Goal: Find specific page/section: Find specific page/section

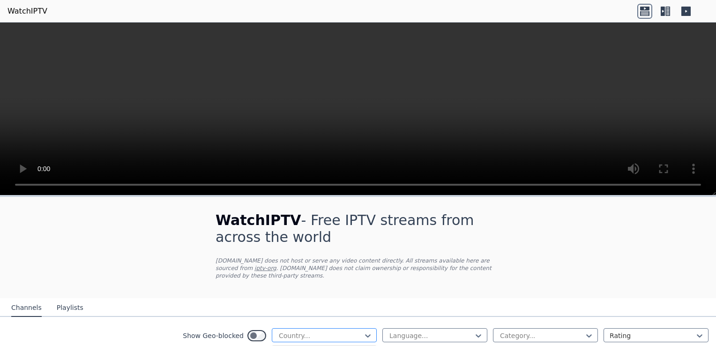
click at [340, 331] on div at bounding box center [320, 335] width 85 height 9
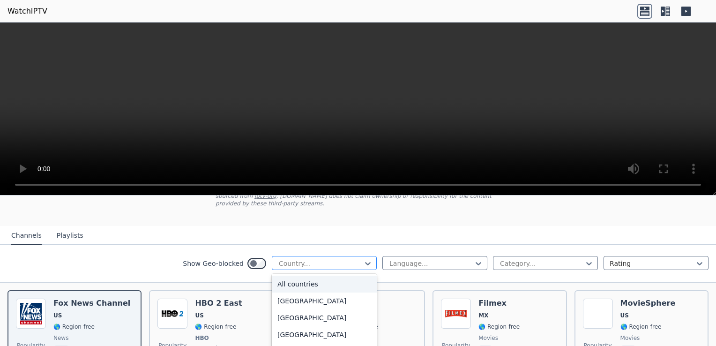
scroll to position [75, 0]
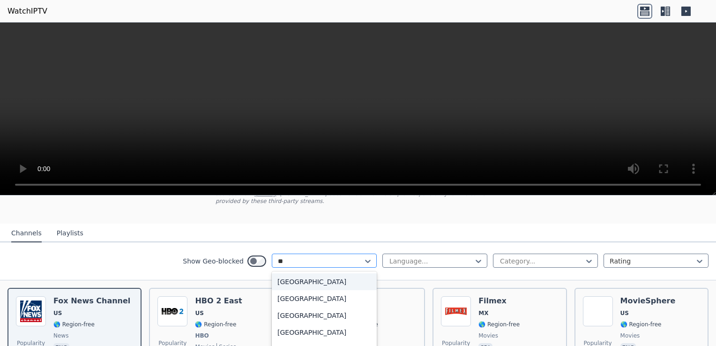
type input "***"
click at [315, 273] on div "[GEOGRAPHIC_DATA]" at bounding box center [324, 281] width 105 height 17
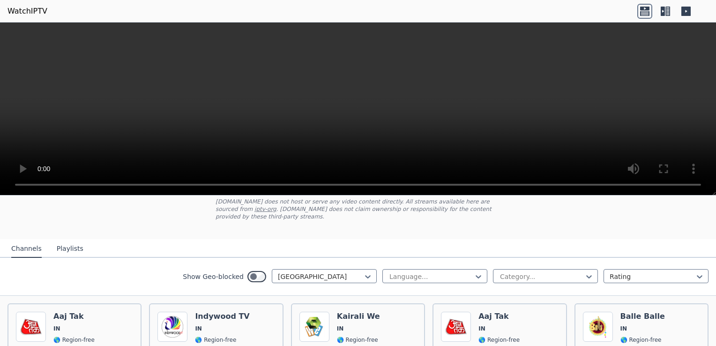
scroll to position [61, 0]
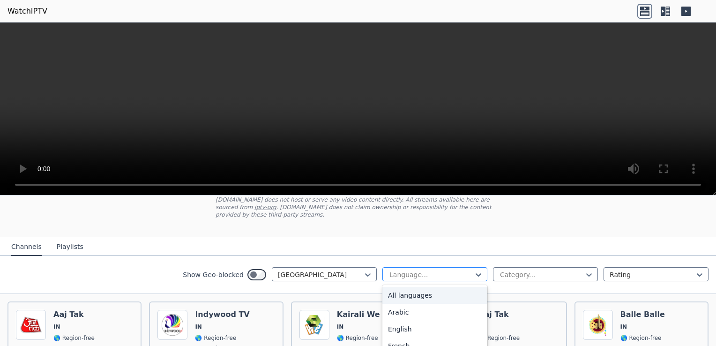
click at [435, 270] on div at bounding box center [431, 274] width 85 height 9
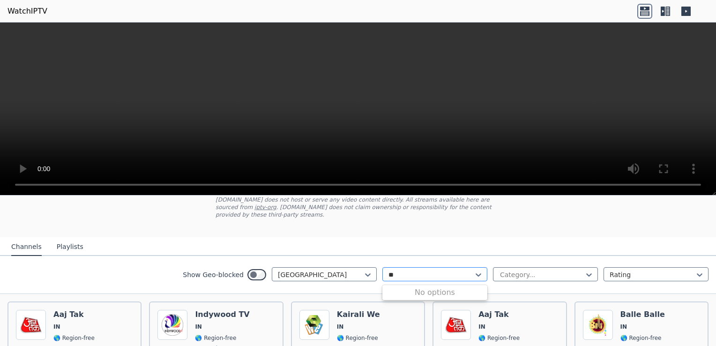
type input "*"
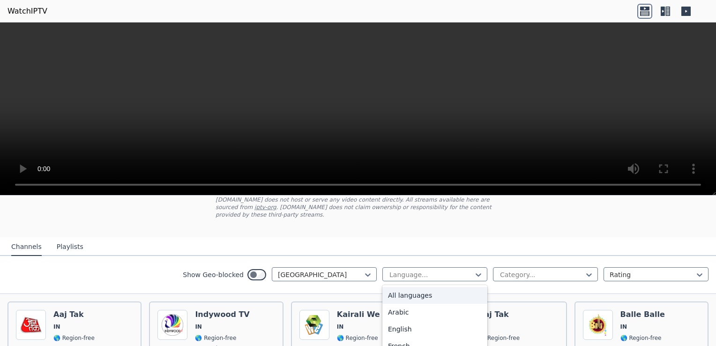
click at [173, 268] on div "Show Geo-blocked India 22 results available. Use Up and Down to choose options,…" at bounding box center [358, 275] width 716 height 38
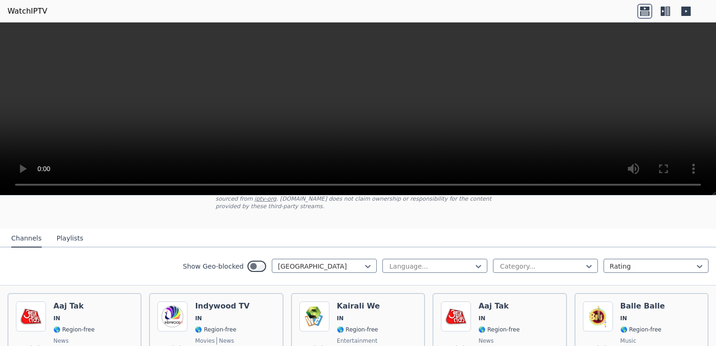
scroll to position [67, 0]
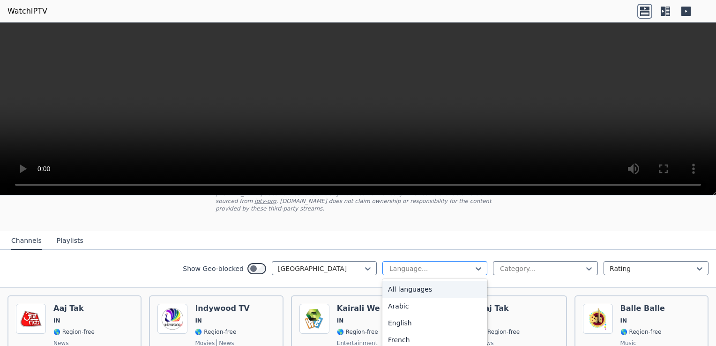
click at [444, 264] on div at bounding box center [431, 268] width 85 height 9
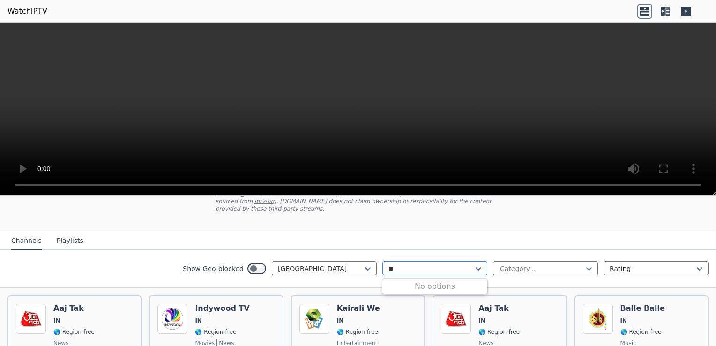
type input "*"
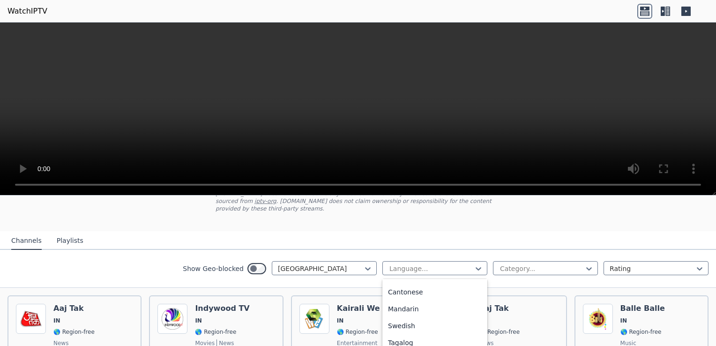
scroll to position [269, 0]
type input "*"
click at [409, 281] on div "All languages" at bounding box center [435, 289] width 105 height 17
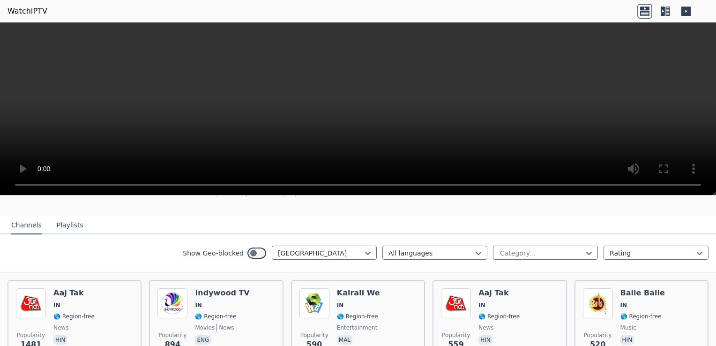
scroll to position [83, 0]
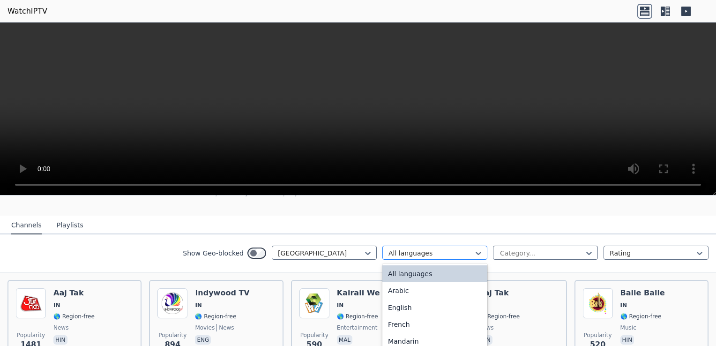
click at [414, 249] on div at bounding box center [431, 253] width 85 height 9
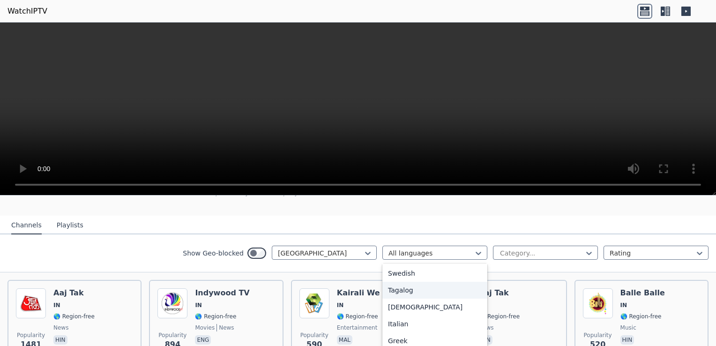
scroll to position [0, 0]
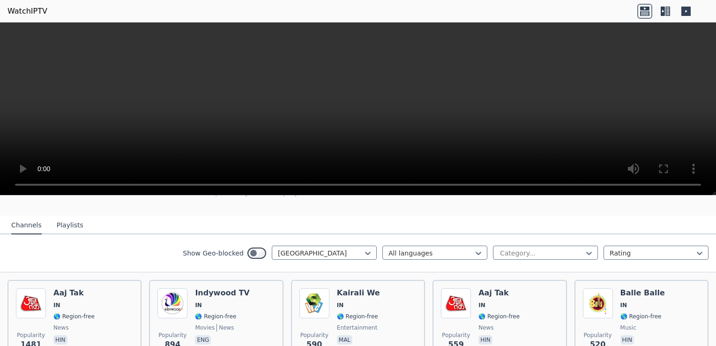
click at [103, 242] on div "Show Geo-blocked India All languages Category... Rating" at bounding box center [358, 253] width 716 height 38
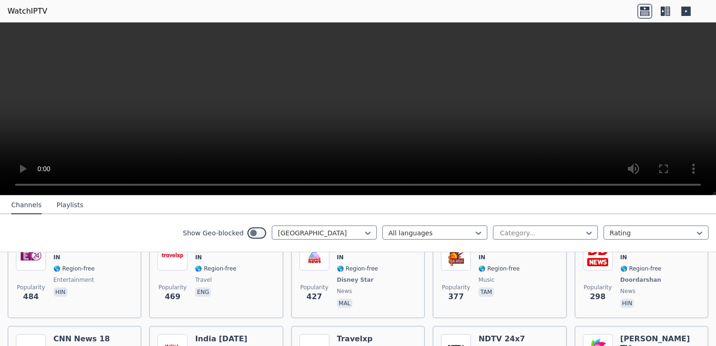
scroll to position [143, 0]
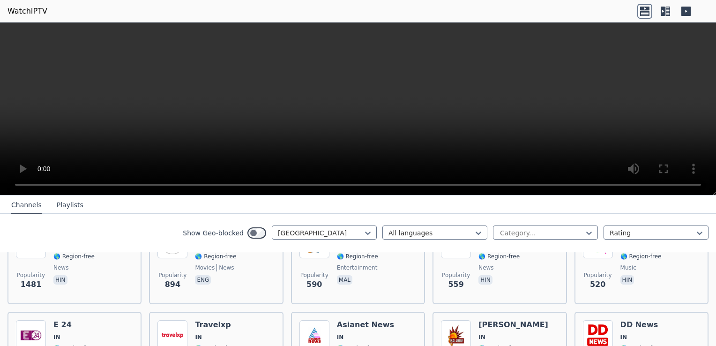
click at [665, 15] on icon at bounding box center [663, 11] width 4 height 9
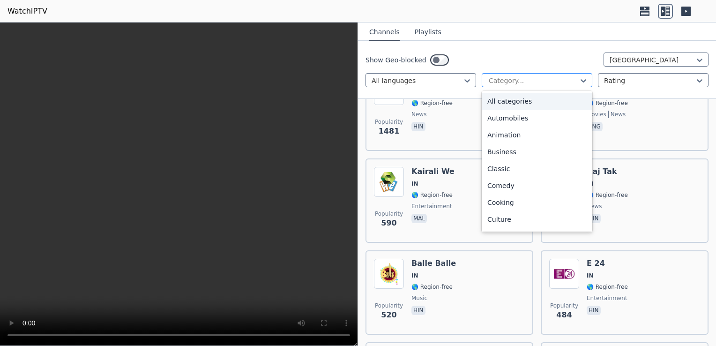
click at [534, 79] on div at bounding box center [533, 80] width 91 height 9
type input "**"
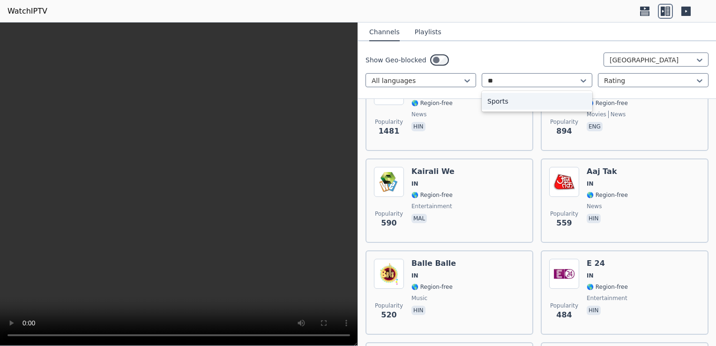
click at [520, 107] on div "Sports" at bounding box center [537, 101] width 111 height 17
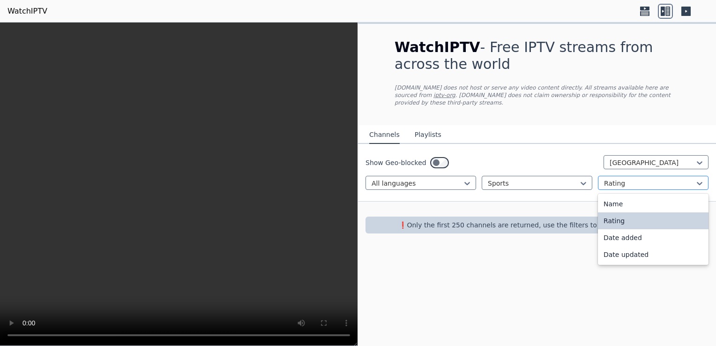
click at [626, 179] on div at bounding box center [649, 183] width 91 height 9
click at [626, 200] on div "Name" at bounding box center [653, 204] width 111 height 17
